Goal: Register for event/course

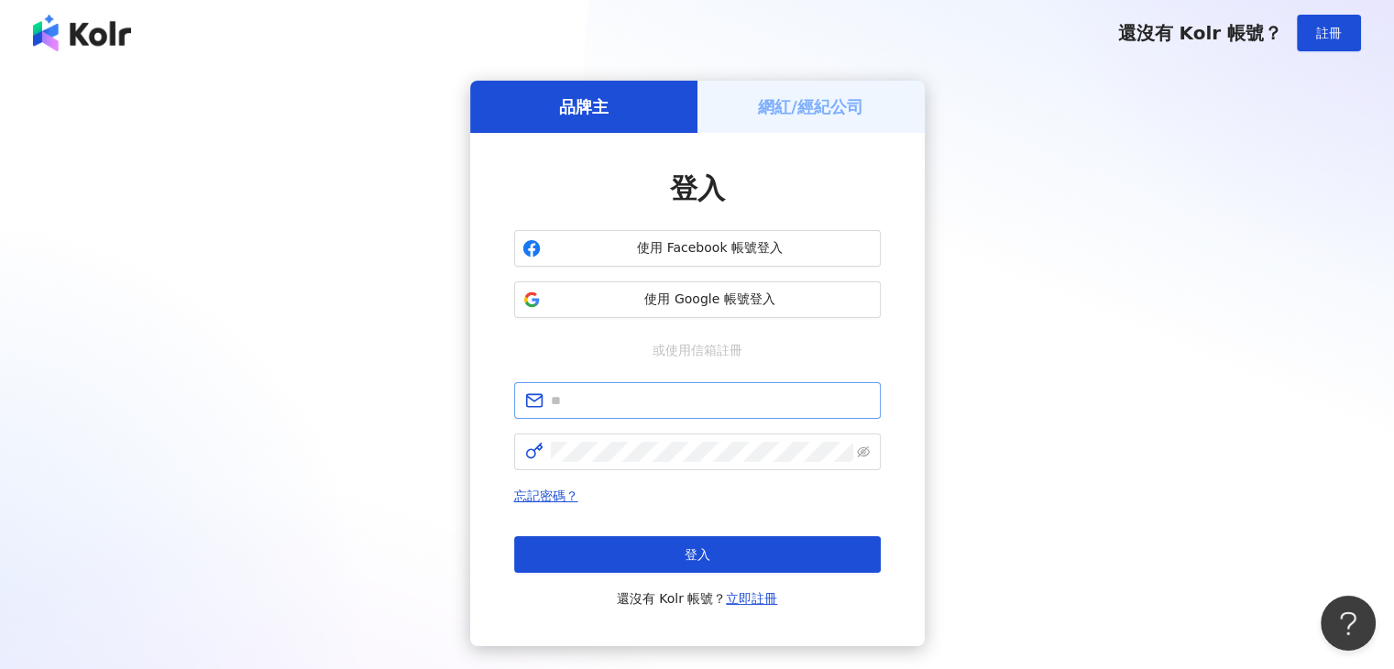
click at [640, 389] on span at bounding box center [697, 400] width 367 height 37
click at [634, 404] on input "text" at bounding box center [710, 400] width 319 height 20
type input "**********"
click button "登入" at bounding box center [697, 554] width 367 height 37
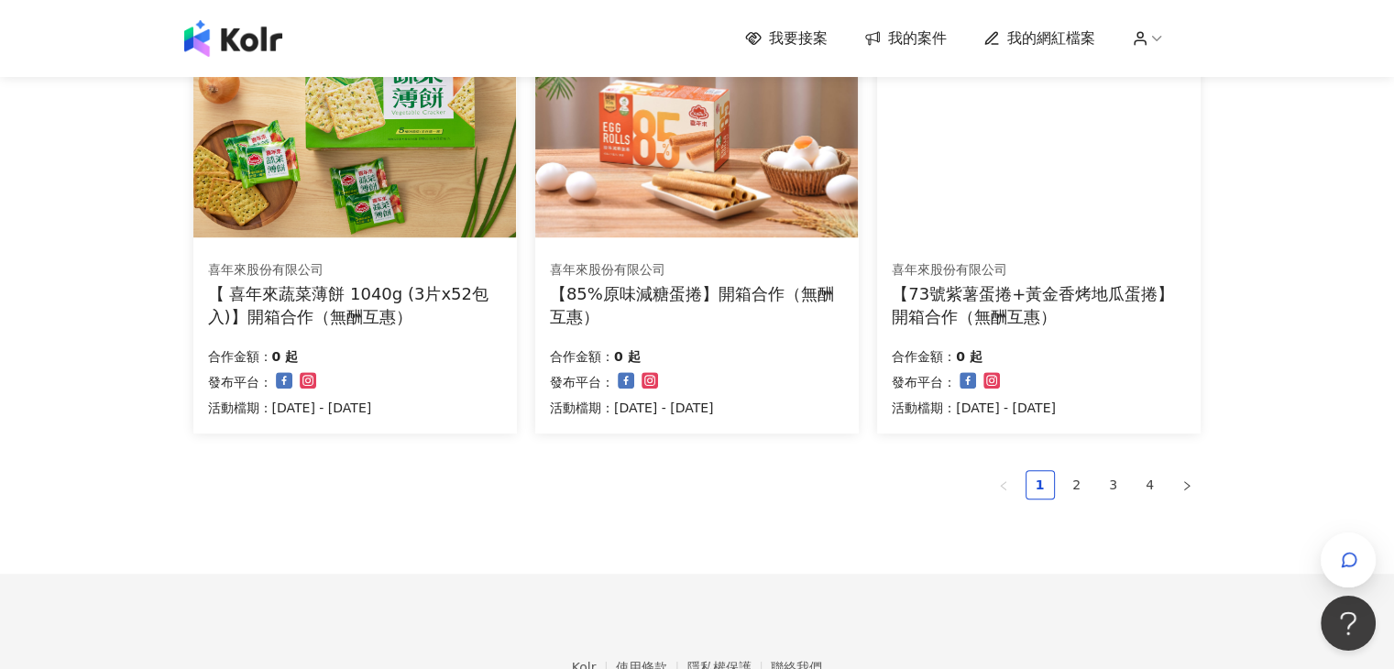
scroll to position [1283, 0]
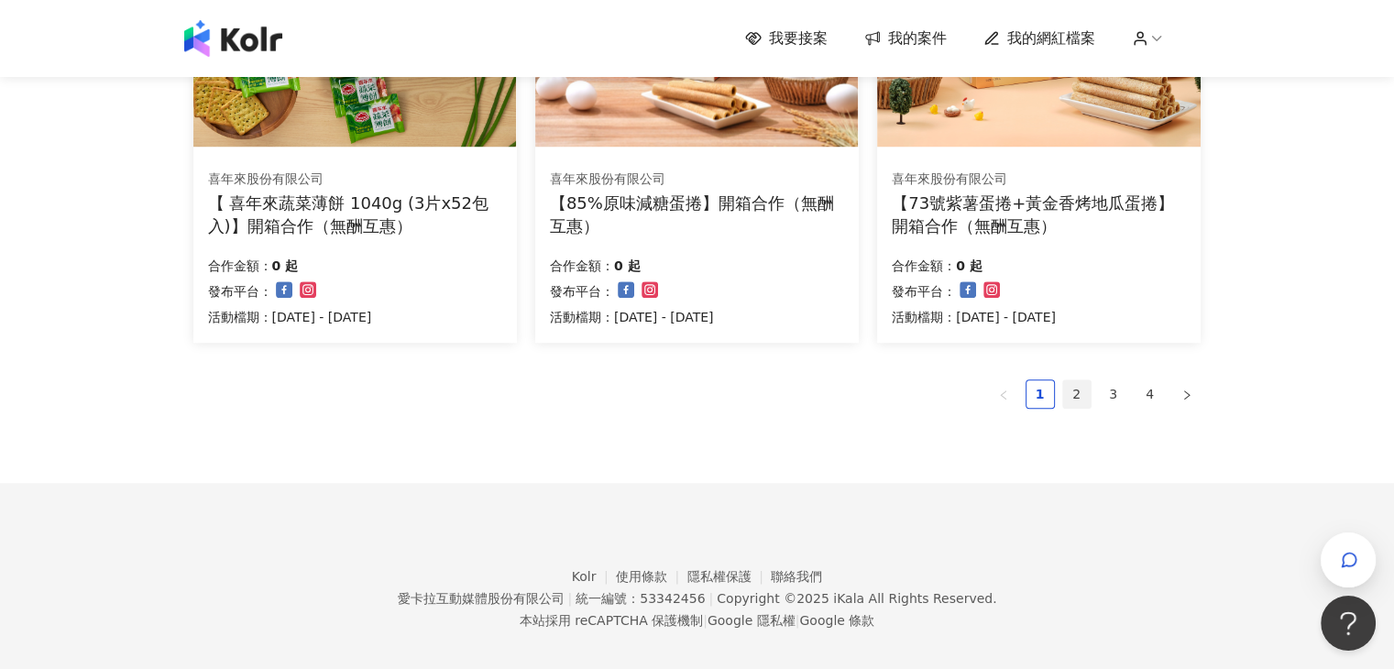
click at [1067, 394] on link "2" at bounding box center [1076, 393] width 27 height 27
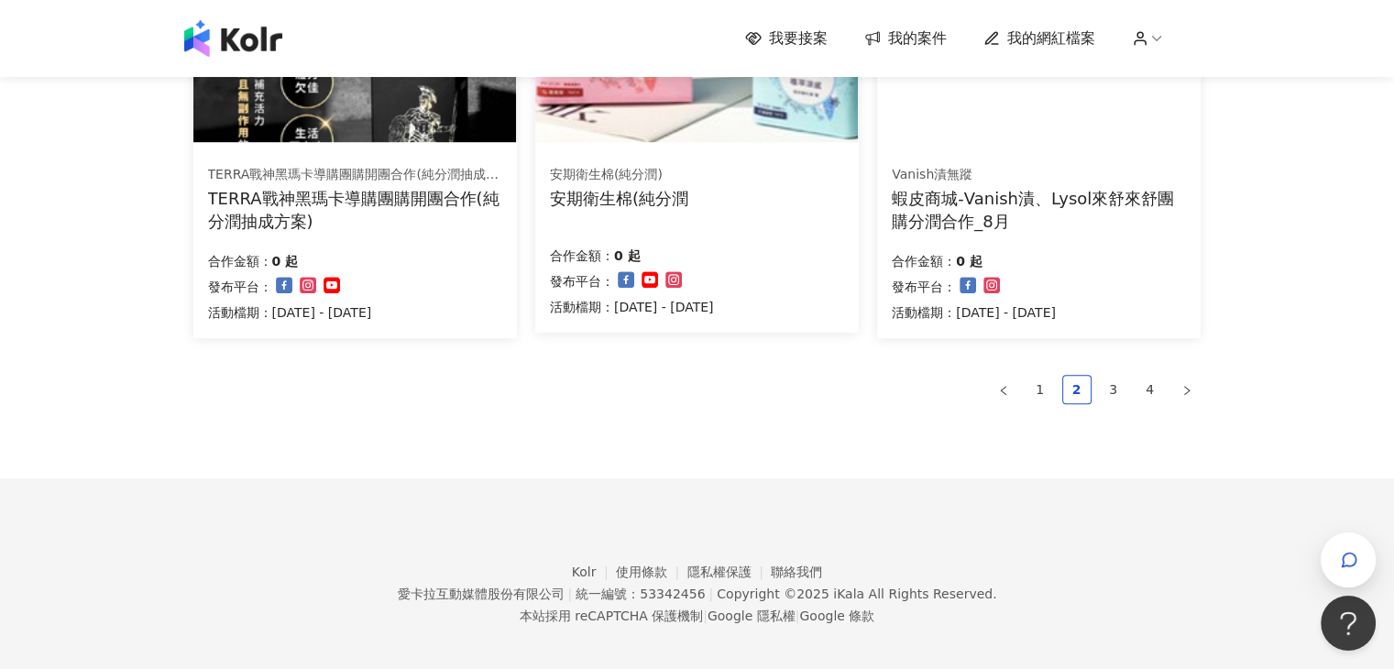
scroll to position [1299, 0]
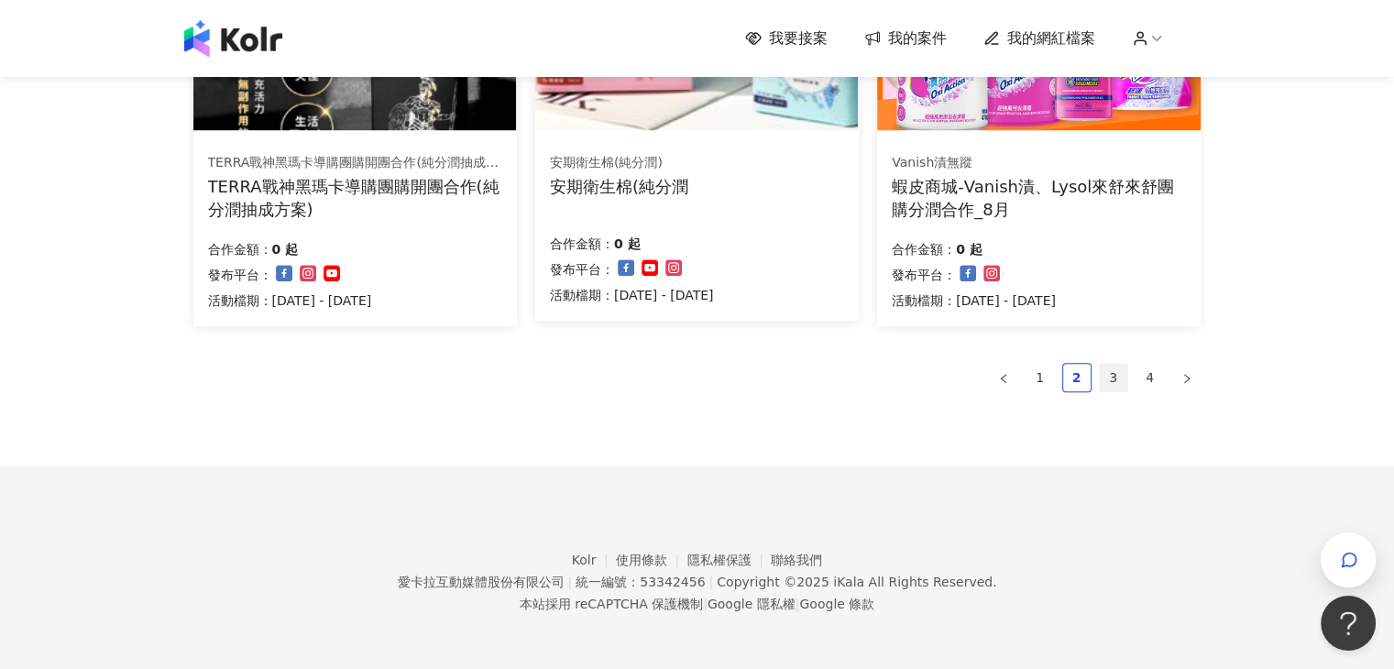
click at [1122, 376] on link "3" at bounding box center [1113, 377] width 27 height 27
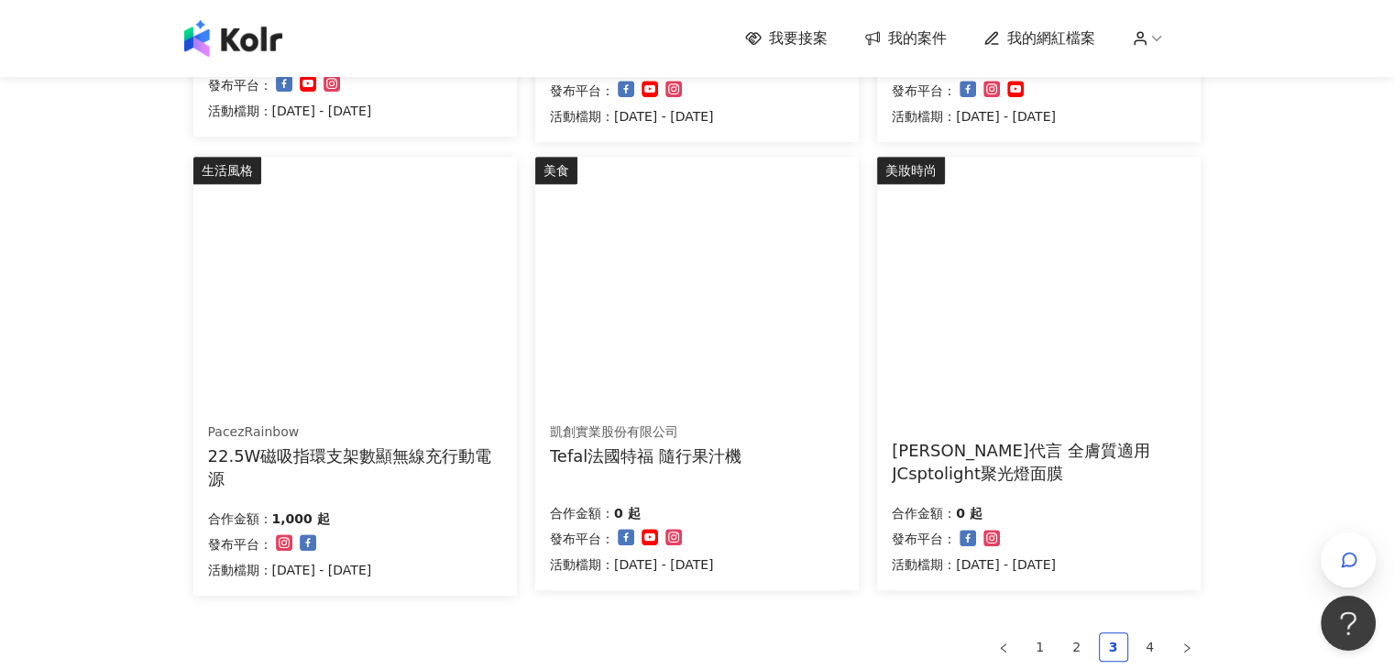
scroll to position [1024, 0]
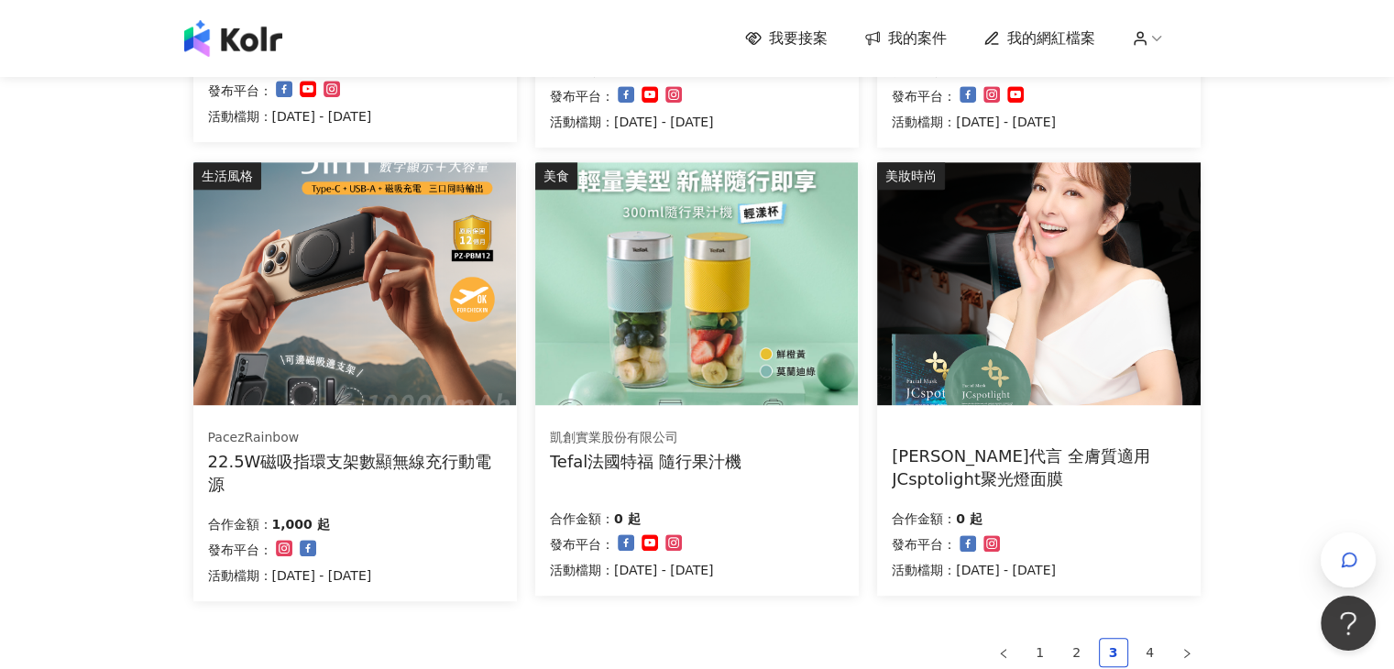
click at [484, 450] on div "22.5W磁吸指環支架數顯無線充行動電源" at bounding box center [355, 473] width 294 height 46
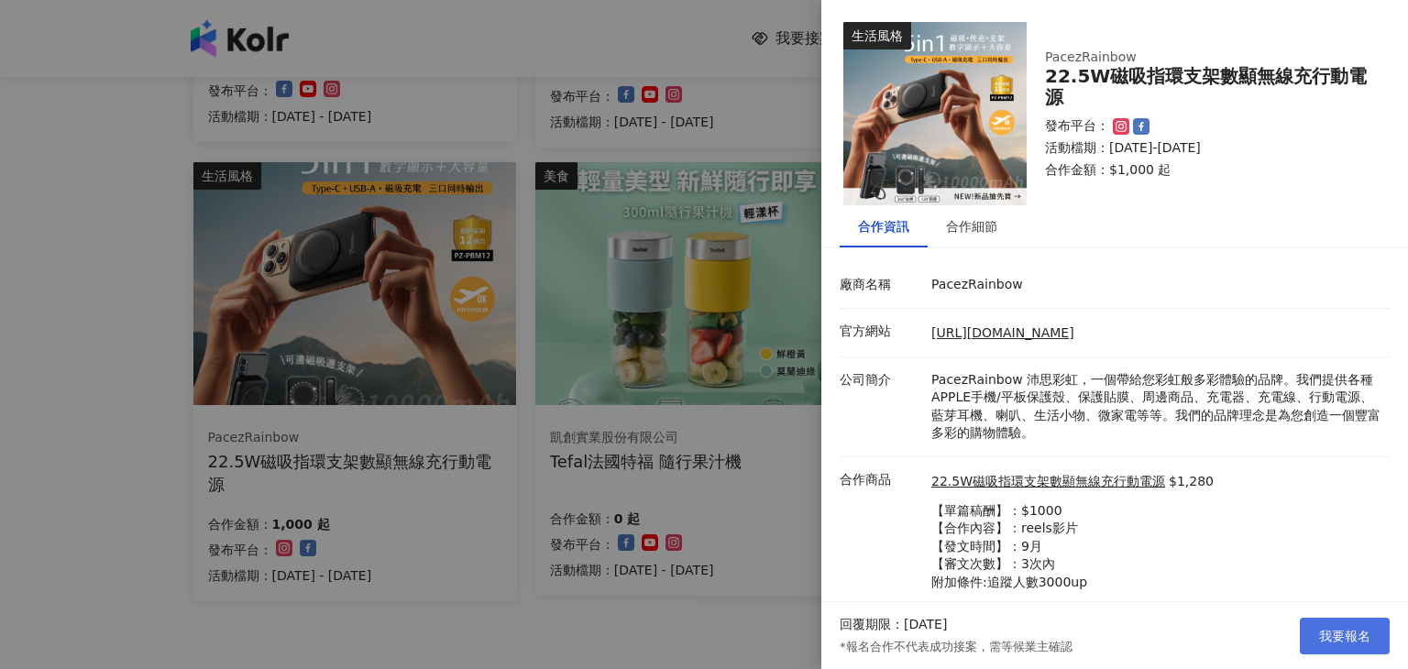
click at [1331, 645] on button "我要報名" at bounding box center [1344, 636] width 90 height 37
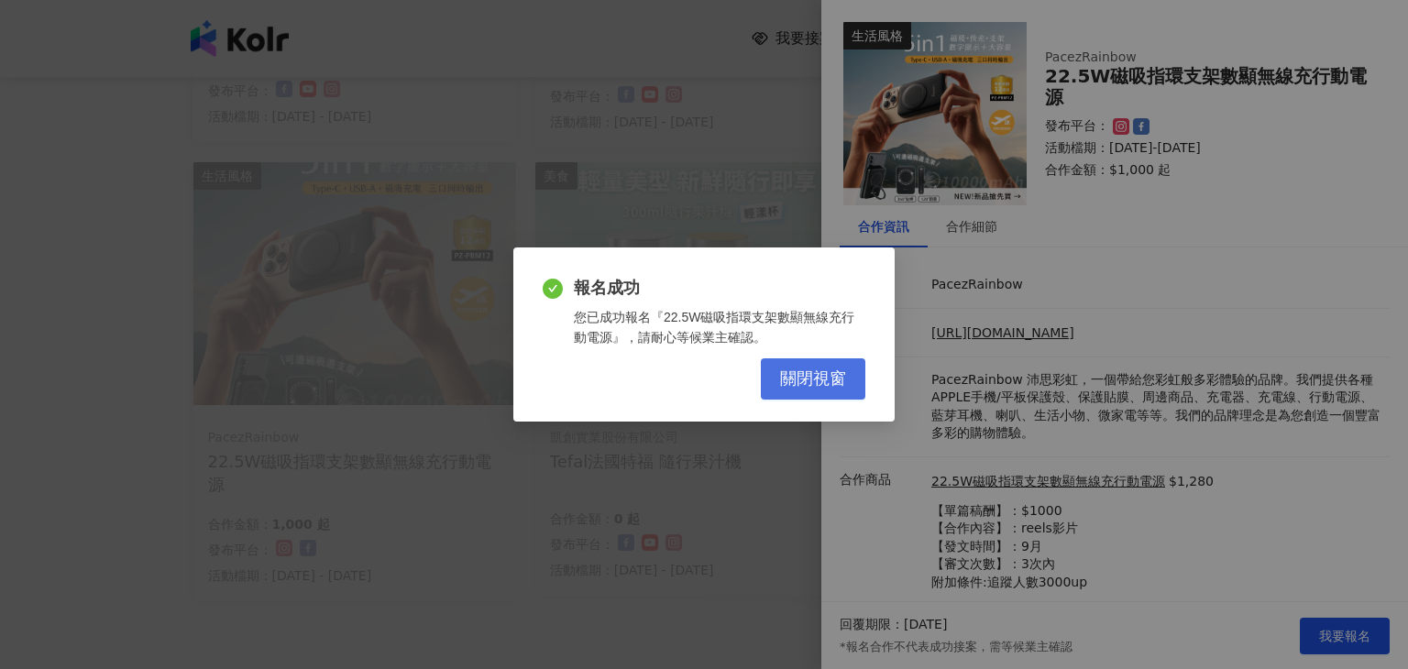
click at [808, 382] on span "關閉視窗" at bounding box center [813, 379] width 66 height 20
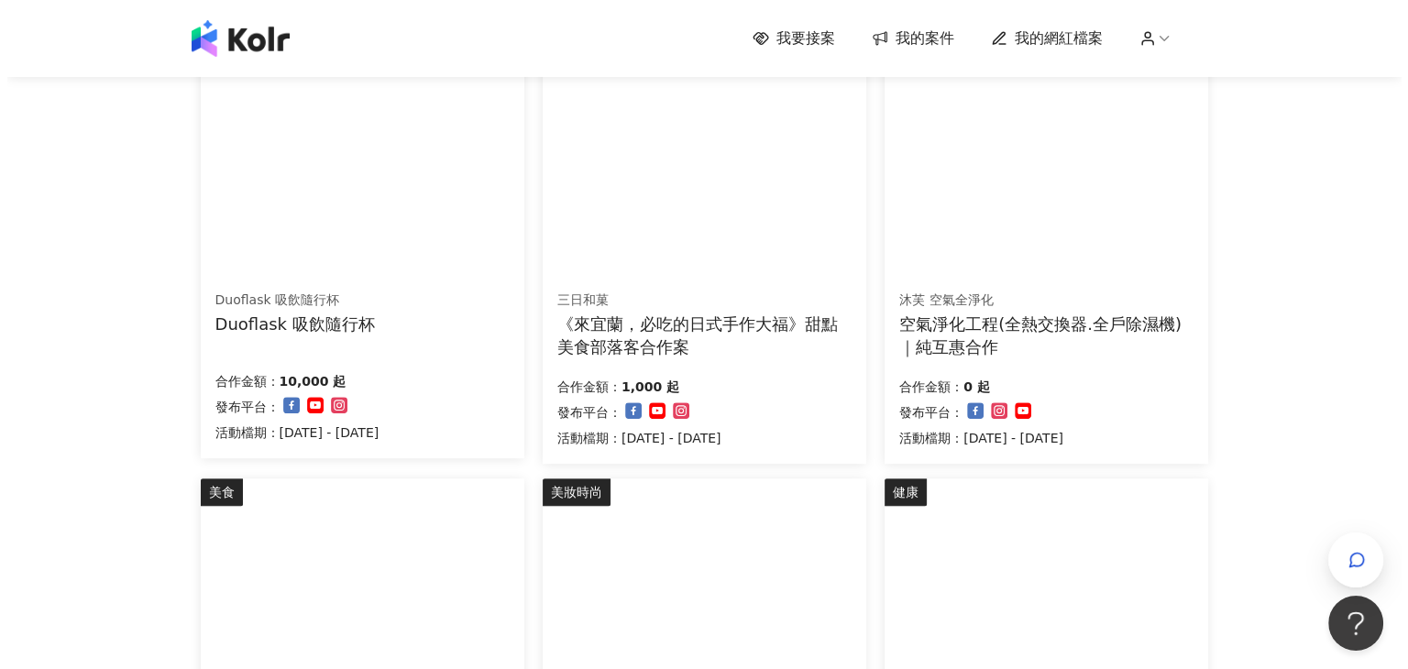
scroll to position [750, 0]
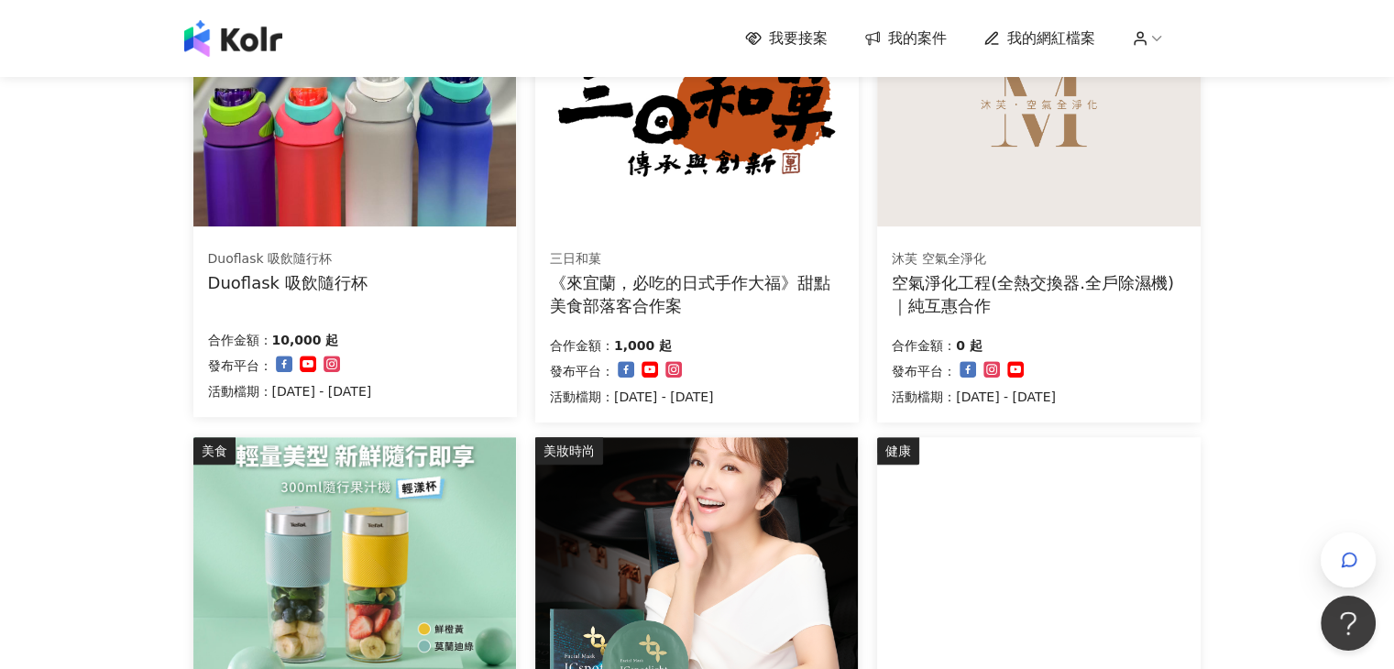
click at [739, 277] on div "《來宜蘭，必吃的日式手作大福》甜點美食部落客合作案" at bounding box center [697, 294] width 294 height 46
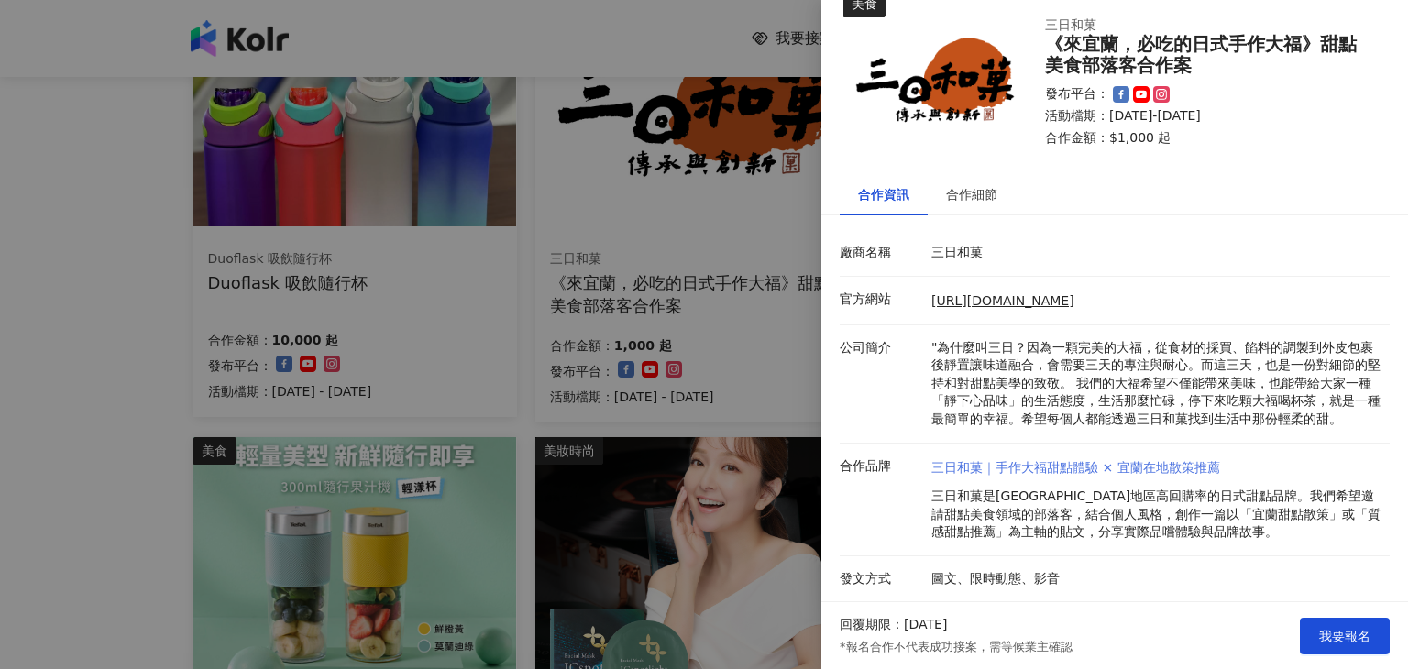
scroll to position [49, 0]
click at [1338, 629] on span "我要報名" at bounding box center [1344, 636] width 51 height 15
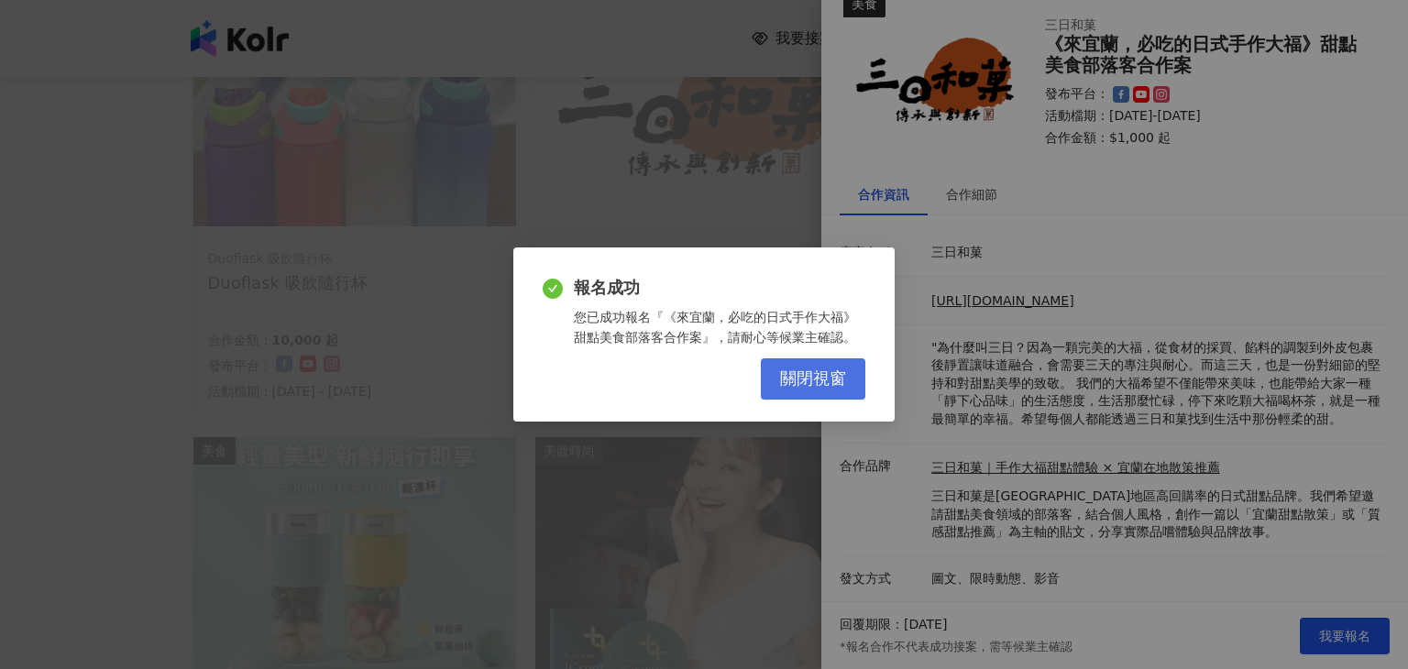
click at [826, 381] on span "關閉視窗" at bounding box center [813, 379] width 66 height 20
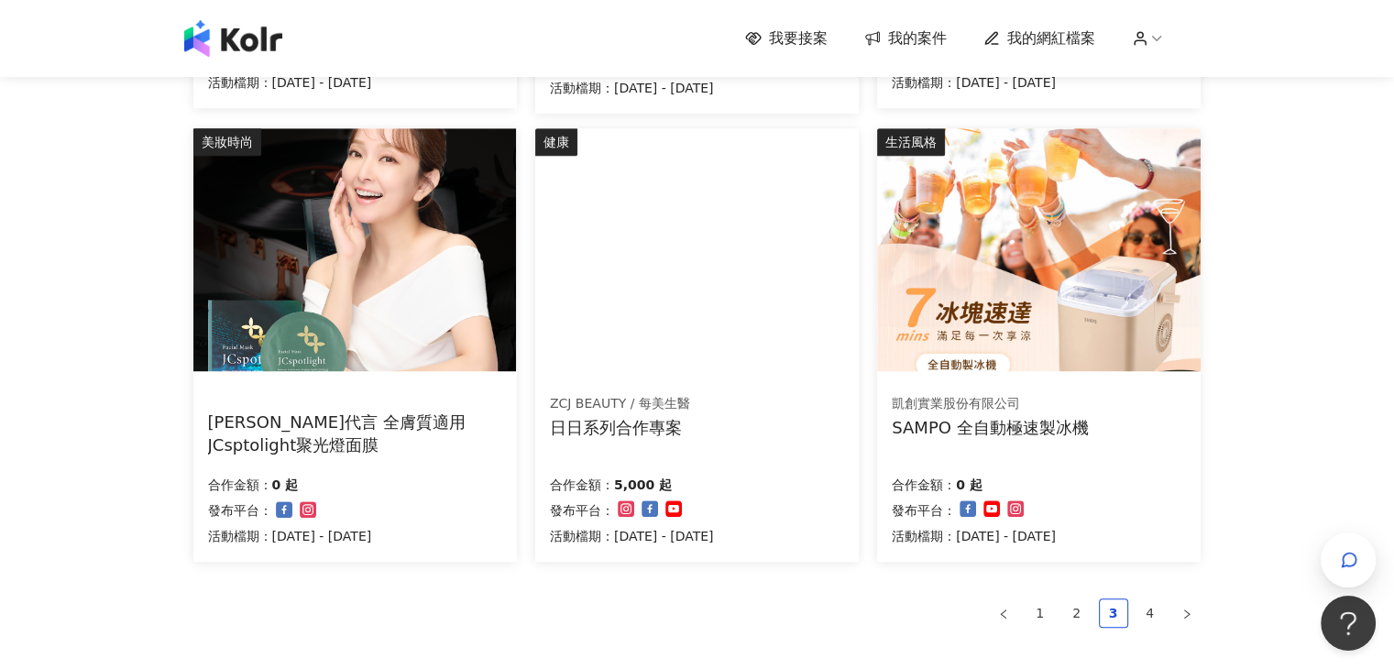
scroll to position [1116, 0]
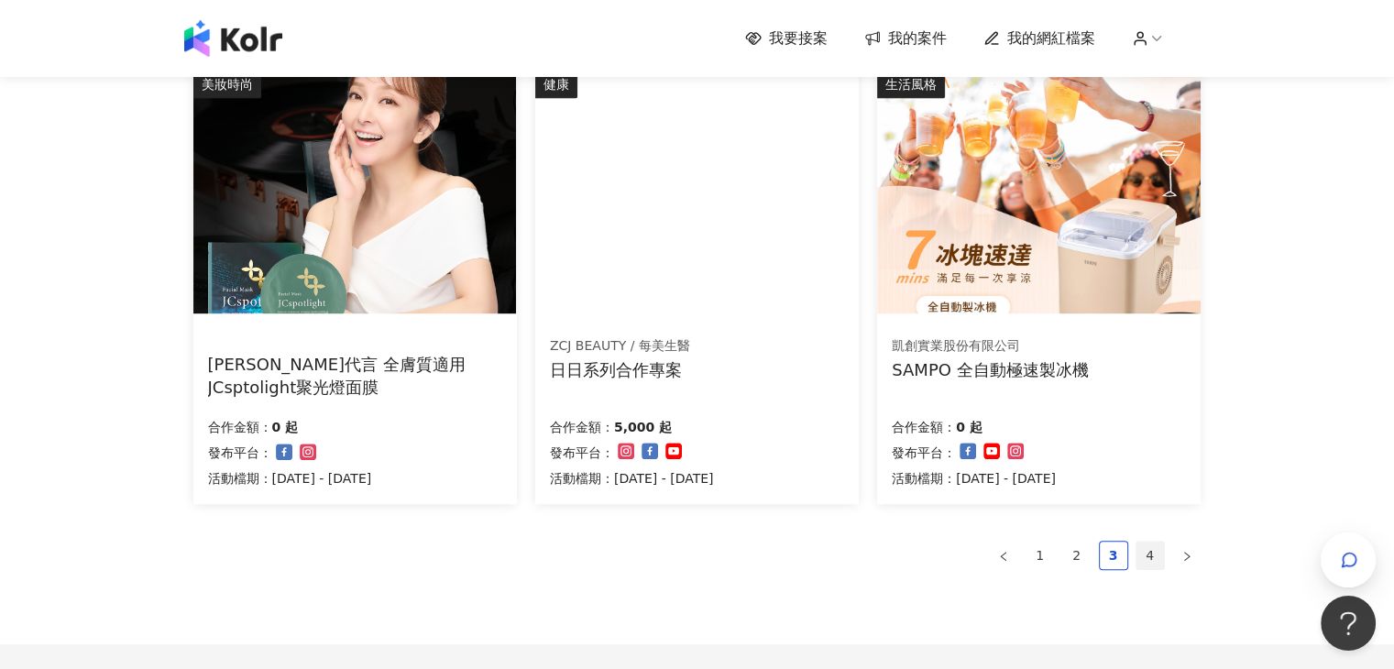
click at [1154, 563] on link "4" at bounding box center [1149, 555] width 27 height 27
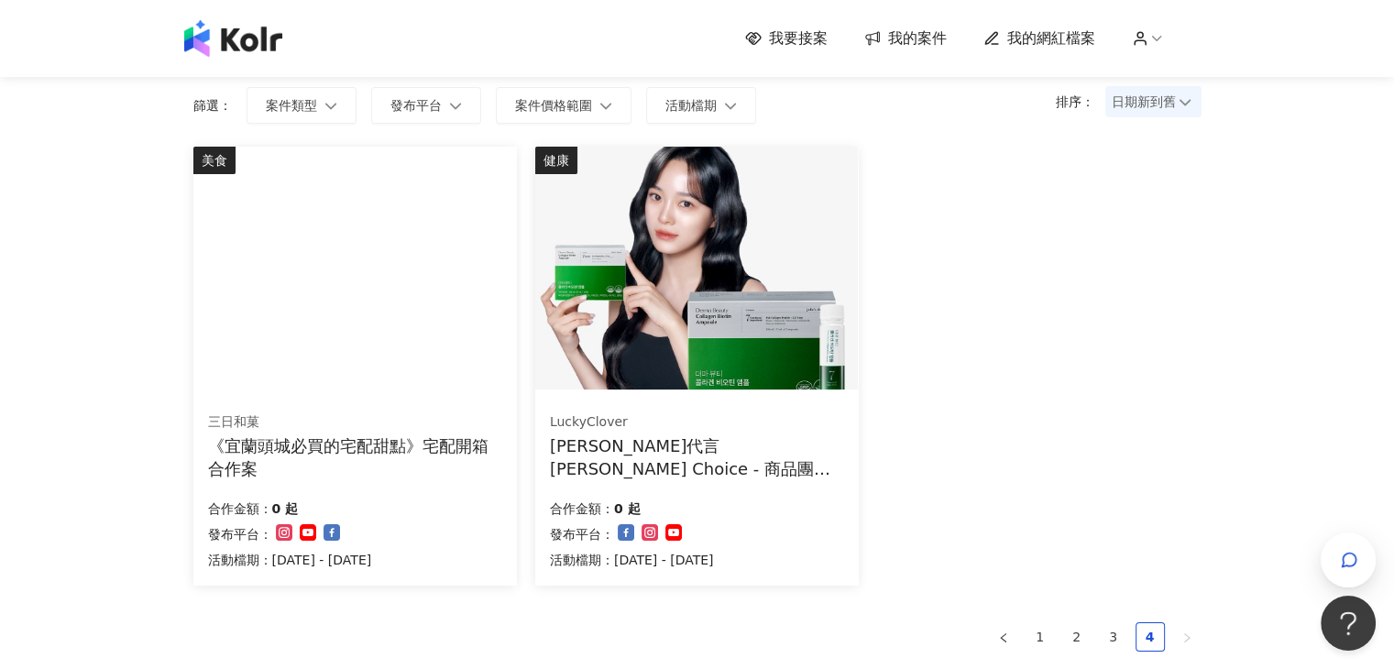
scroll to position [117, 0]
